Goal: Use online tool/utility: Utilize a website feature to perform a specific function

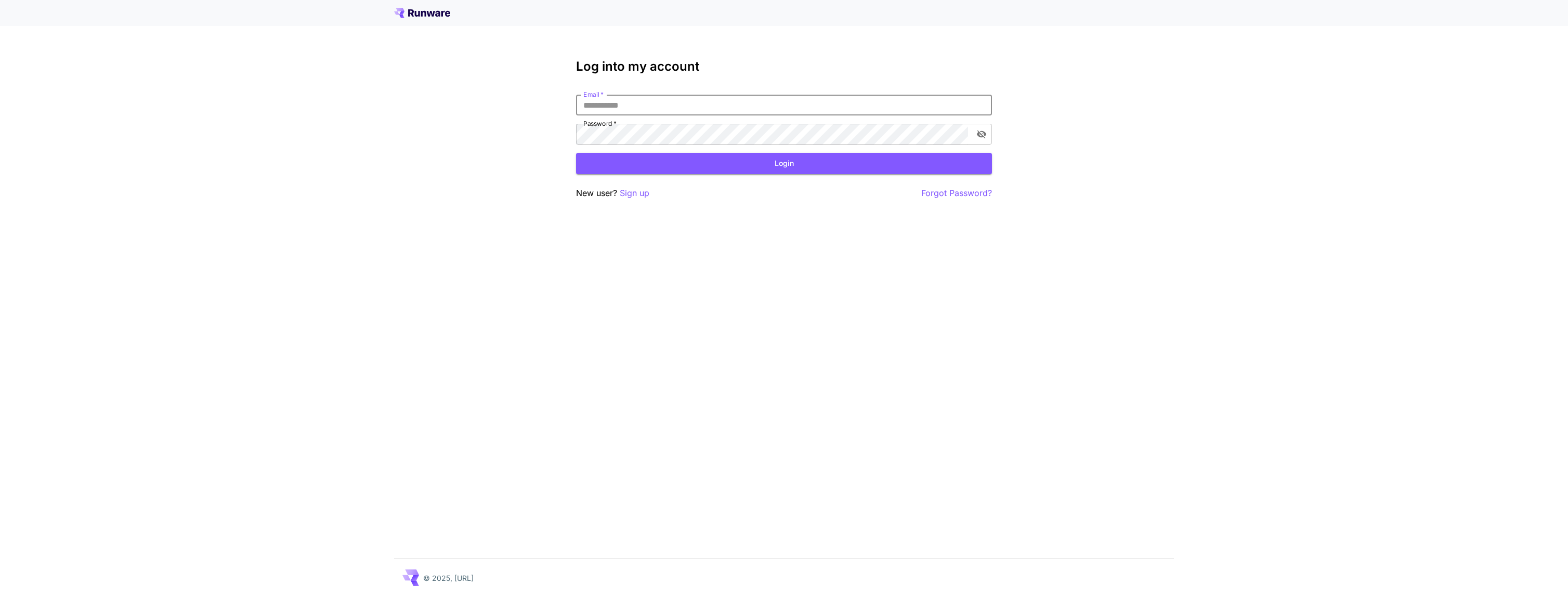
click at [699, 105] on input "Email   *" at bounding box center [784, 105] width 416 height 20
type input "**********"
click at [711, 167] on button "Login" at bounding box center [784, 163] width 416 height 21
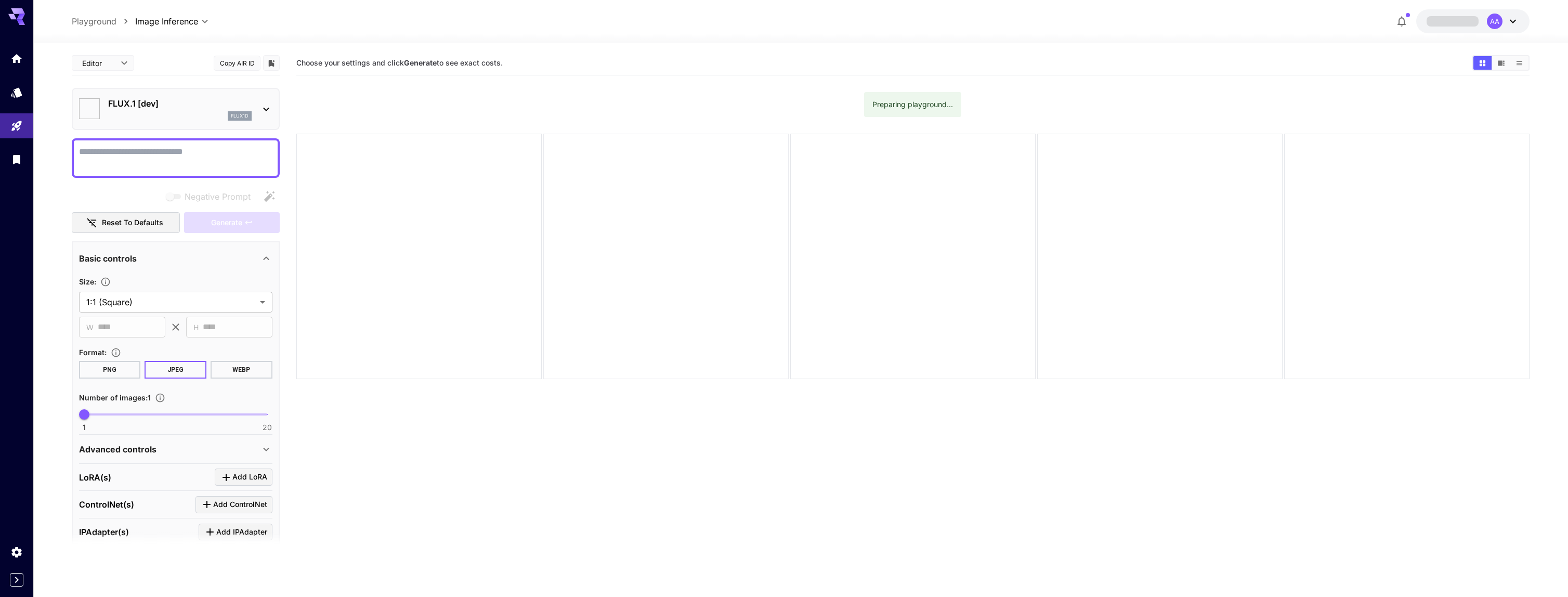
type input "**********"
